Goal: Find specific page/section: Find specific page/section

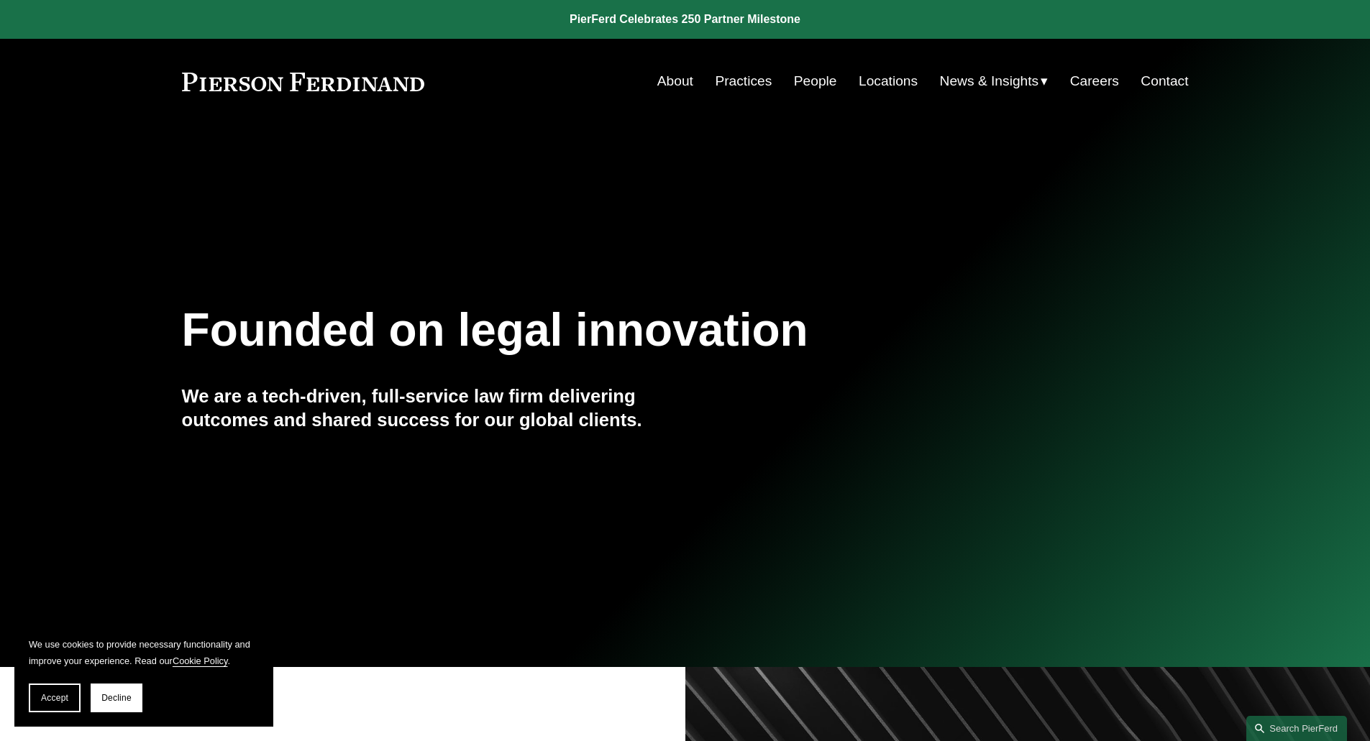
click at [751, 89] on link "Practices" at bounding box center [743, 81] width 57 height 27
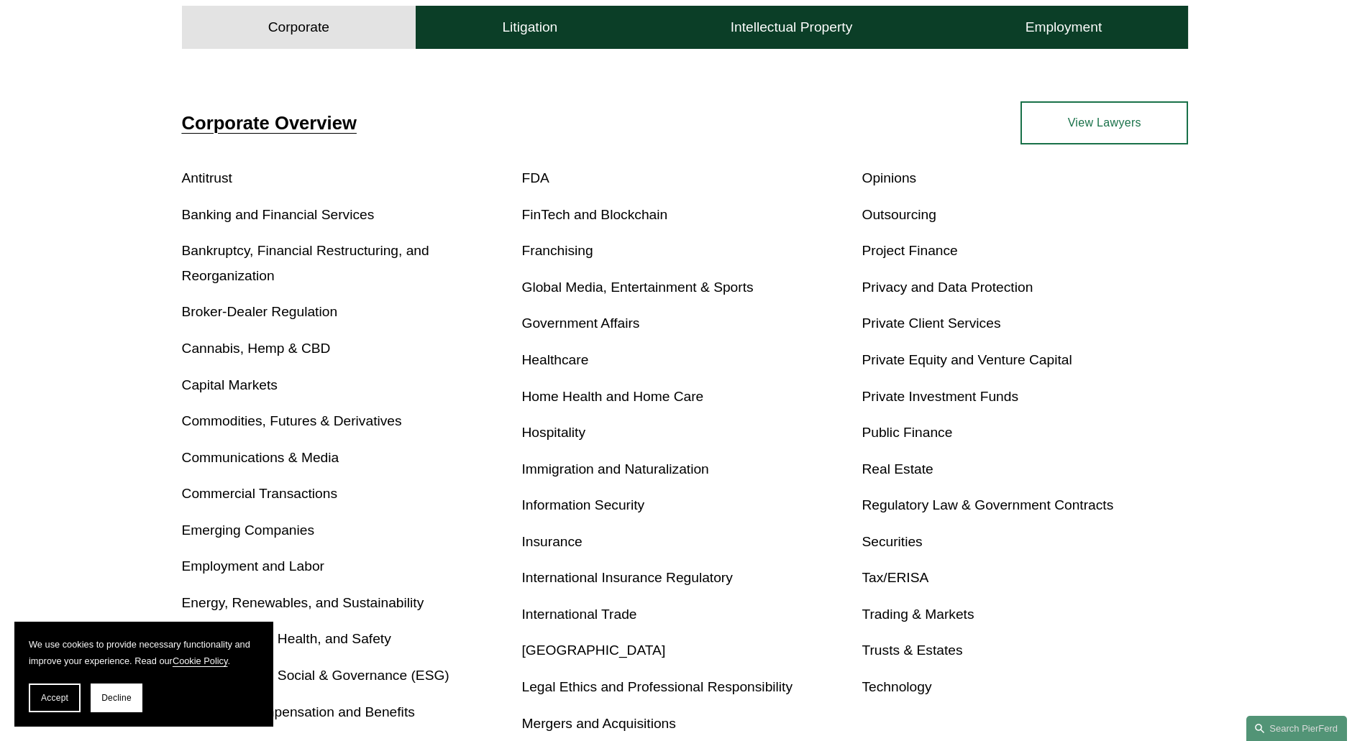
scroll to position [467, 0]
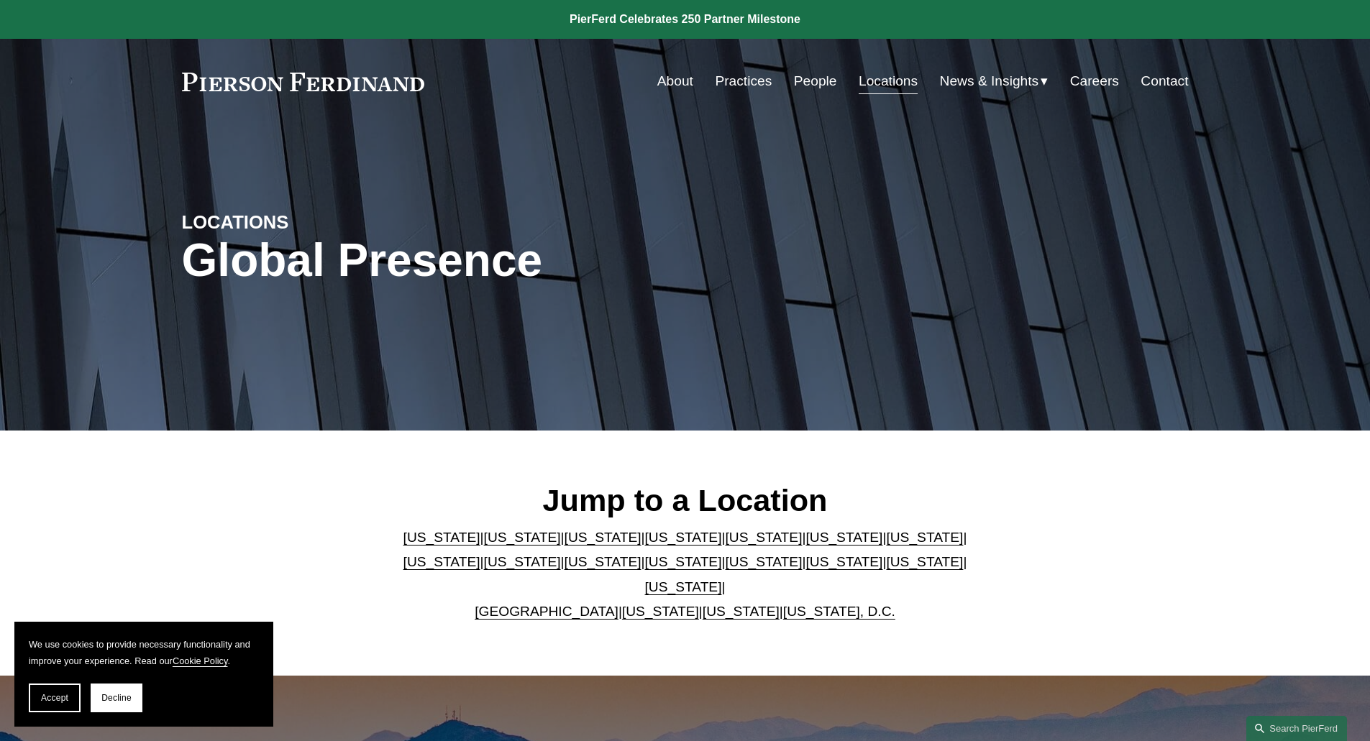
scroll to position [863, 0]
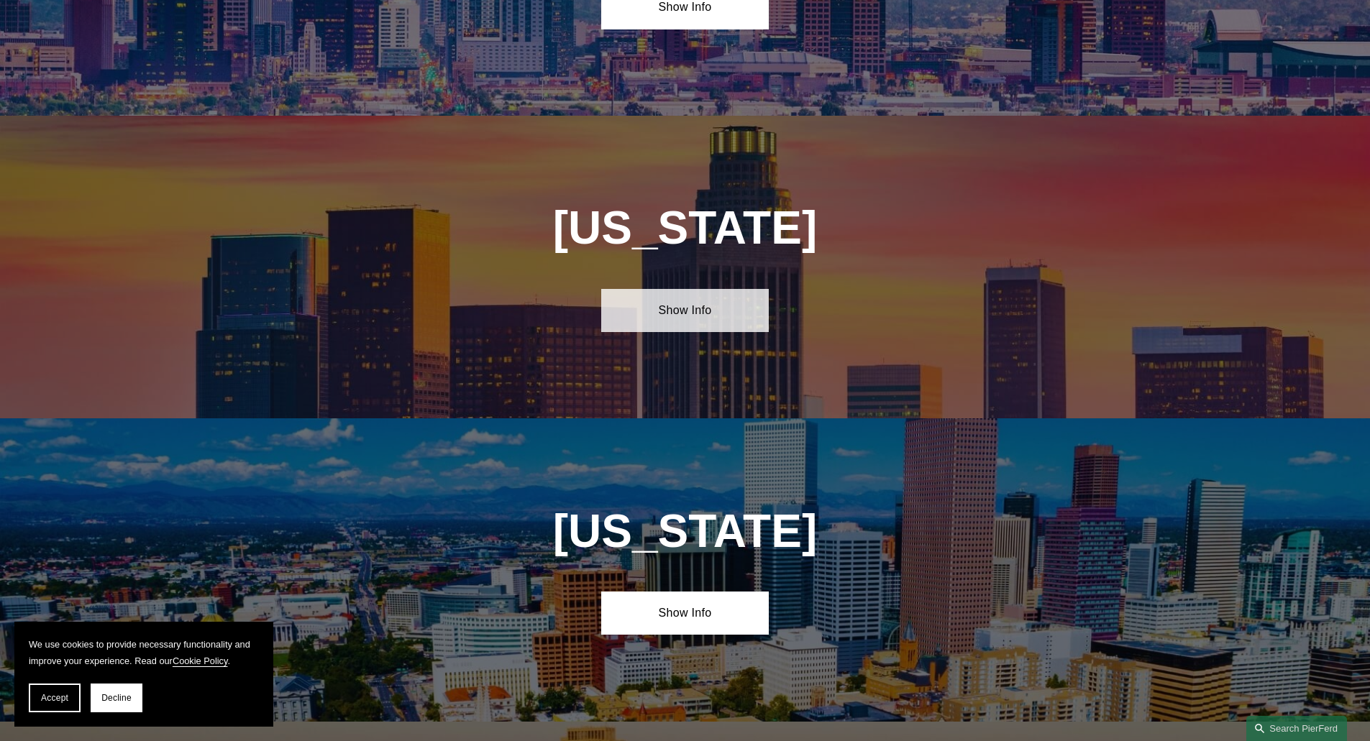
click at [706, 300] on link "Show Info" at bounding box center [685, 310] width 168 height 43
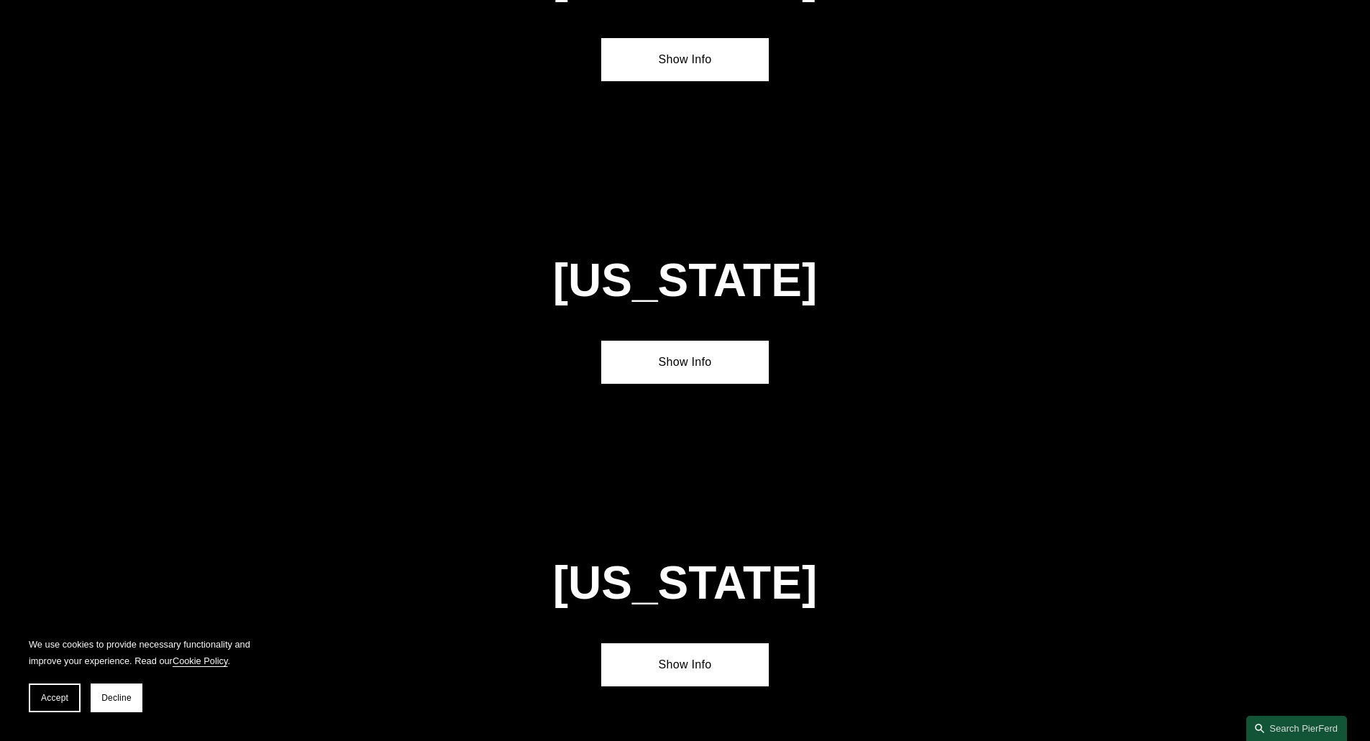
scroll to position [3810, 0]
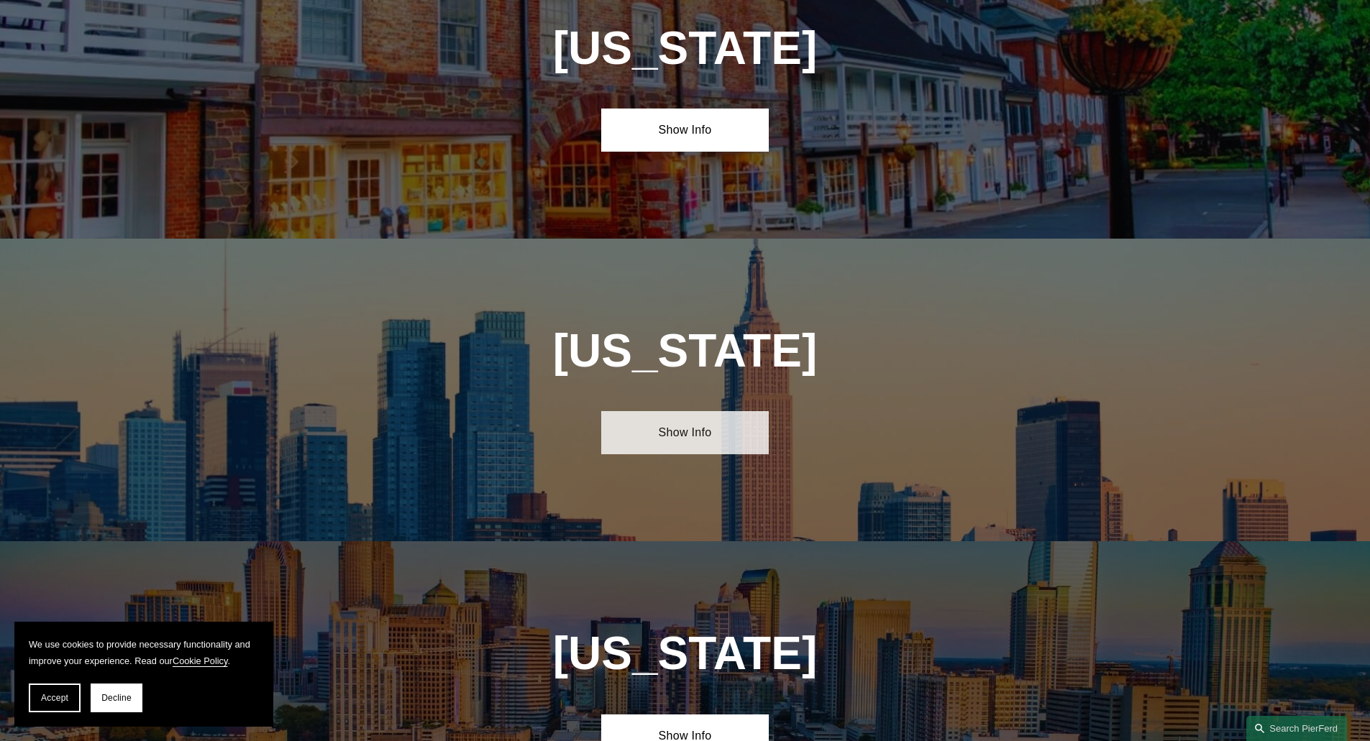
click at [678, 411] on link "Show Info" at bounding box center [685, 432] width 168 height 43
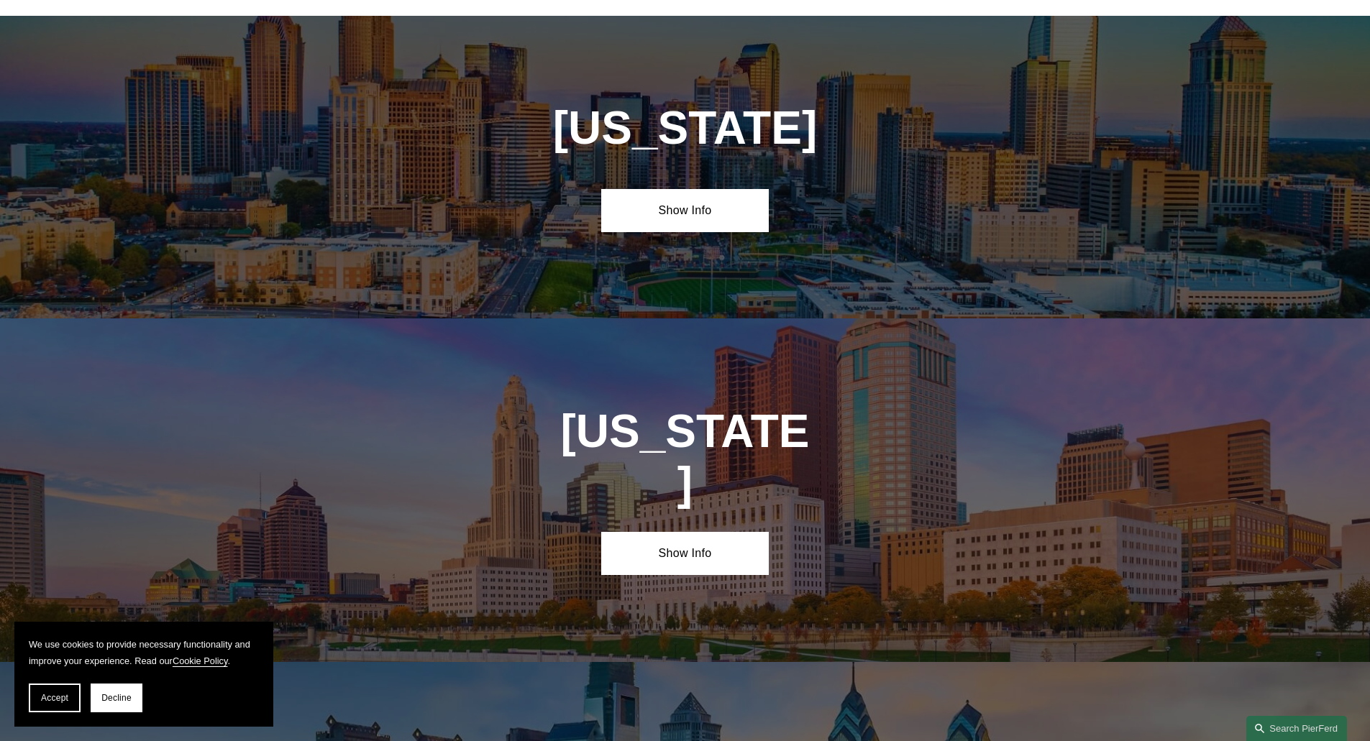
scroll to position [5323, 0]
